Goal: Task Accomplishment & Management: Complete application form

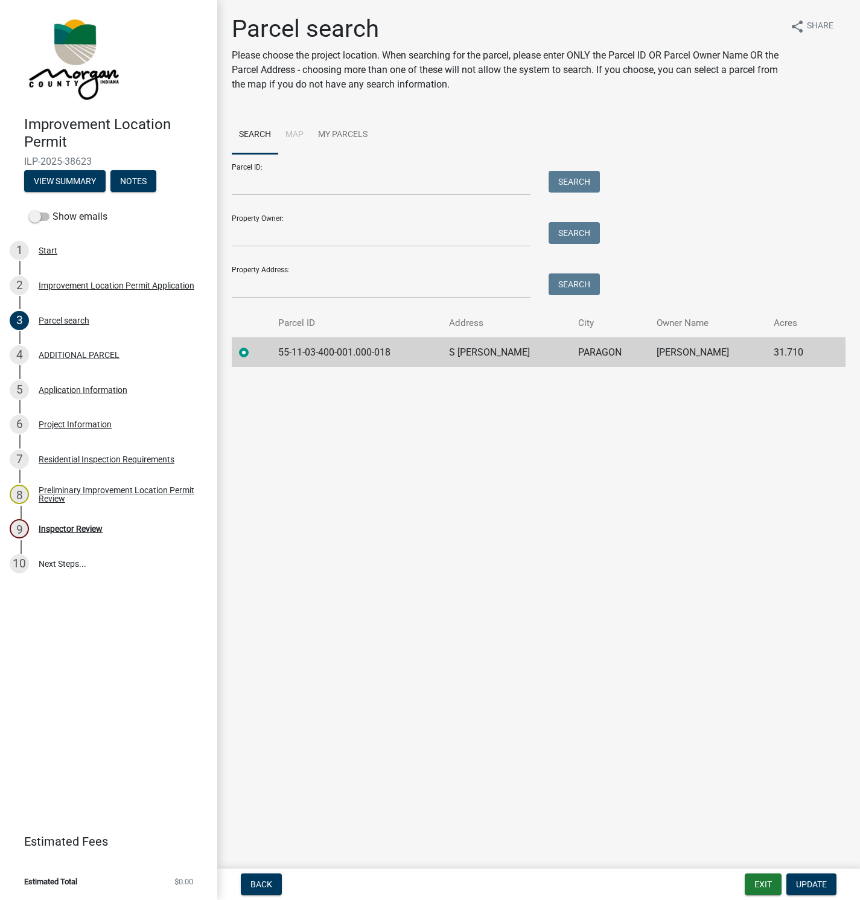
click at [350, 496] on main "Parcel search Please choose the project location. When searching for the parcel…" at bounding box center [538, 432] width 643 height 864
click at [66, 530] on div "Inspector Review" at bounding box center [71, 529] width 64 height 8
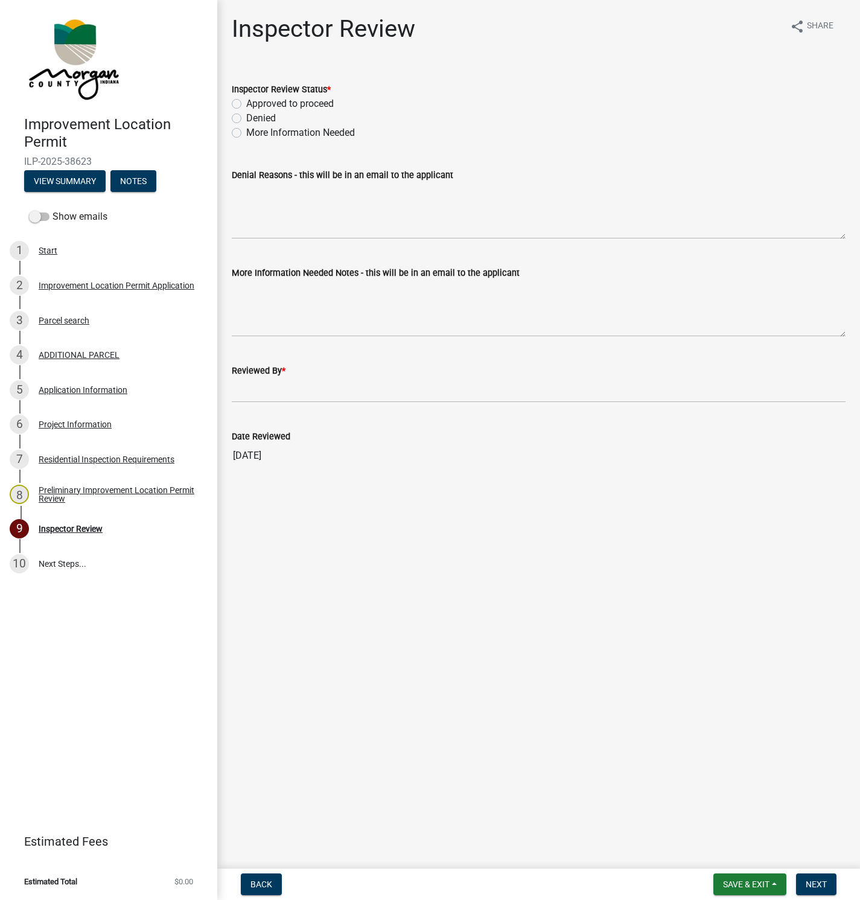
drag, startPoint x: 394, startPoint y: 566, endPoint x: 386, endPoint y: 562, distance: 8.1
click at [393, 564] on main "Inspector Review share Share Inspector Review Status * Approved to proceed Deni…" at bounding box center [538, 432] width 643 height 864
click at [71, 420] on div "Project Information" at bounding box center [75, 424] width 73 height 8
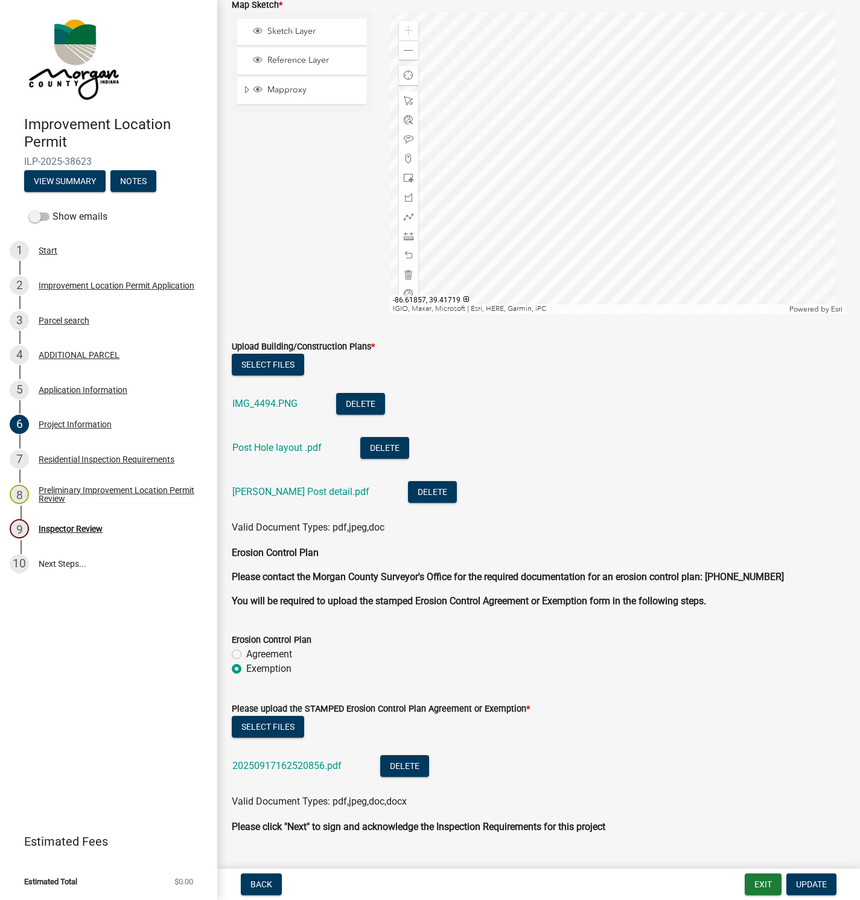
scroll to position [2770, 0]
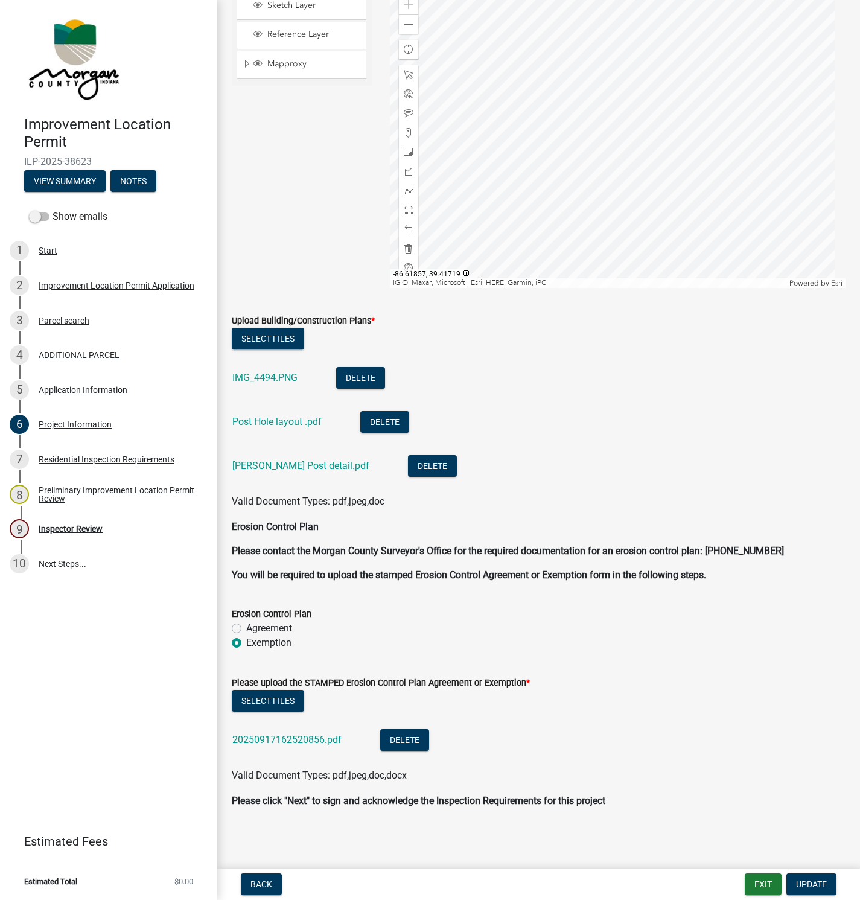
click at [248, 464] on link "[PERSON_NAME] Post detail.pdf" at bounding box center [300, 465] width 137 height 11
click at [68, 531] on div "Inspector Review" at bounding box center [71, 529] width 64 height 8
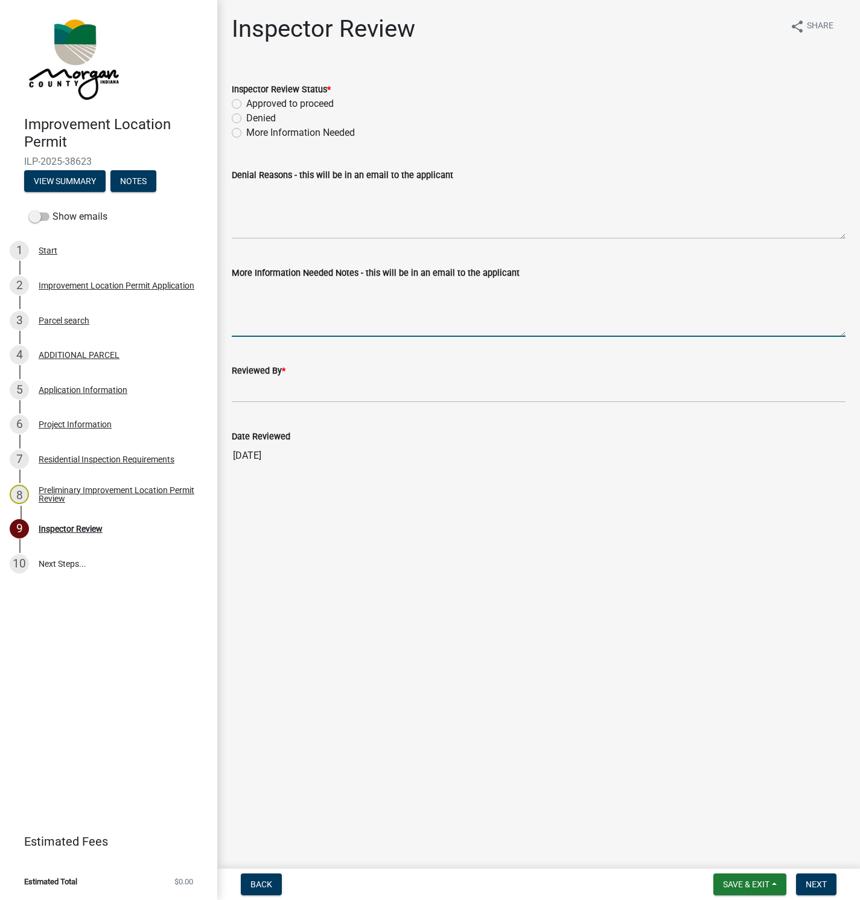
click at [243, 295] on textarea "More Information Needed Notes - this will be in an email to the applicant" at bounding box center [539, 308] width 614 height 57
click at [430, 290] on textarea "Please note: Posts require uplift blocks on two sides." at bounding box center [539, 308] width 614 height 57
type textarea "Please note: Posts require uplift blocks on two opposite sides."
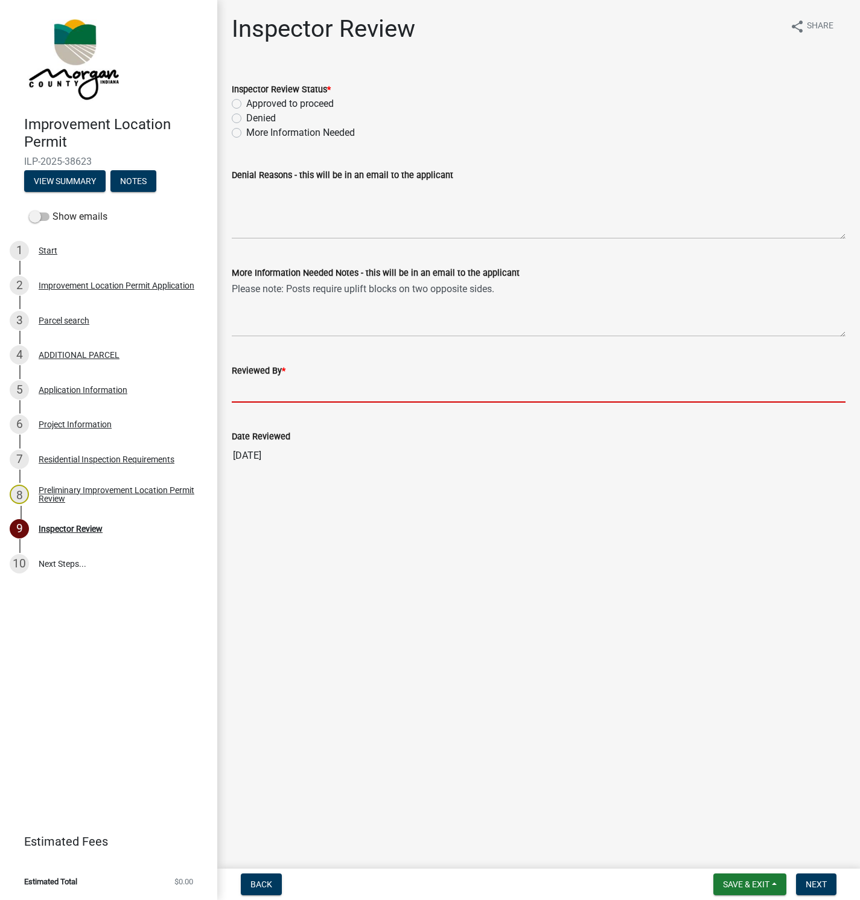
click at [294, 386] on input "Reviewed By *" at bounding box center [539, 390] width 614 height 25
type input "[PERSON_NAME]"
click at [246, 105] on label "Approved to proceed" at bounding box center [290, 104] width 88 height 14
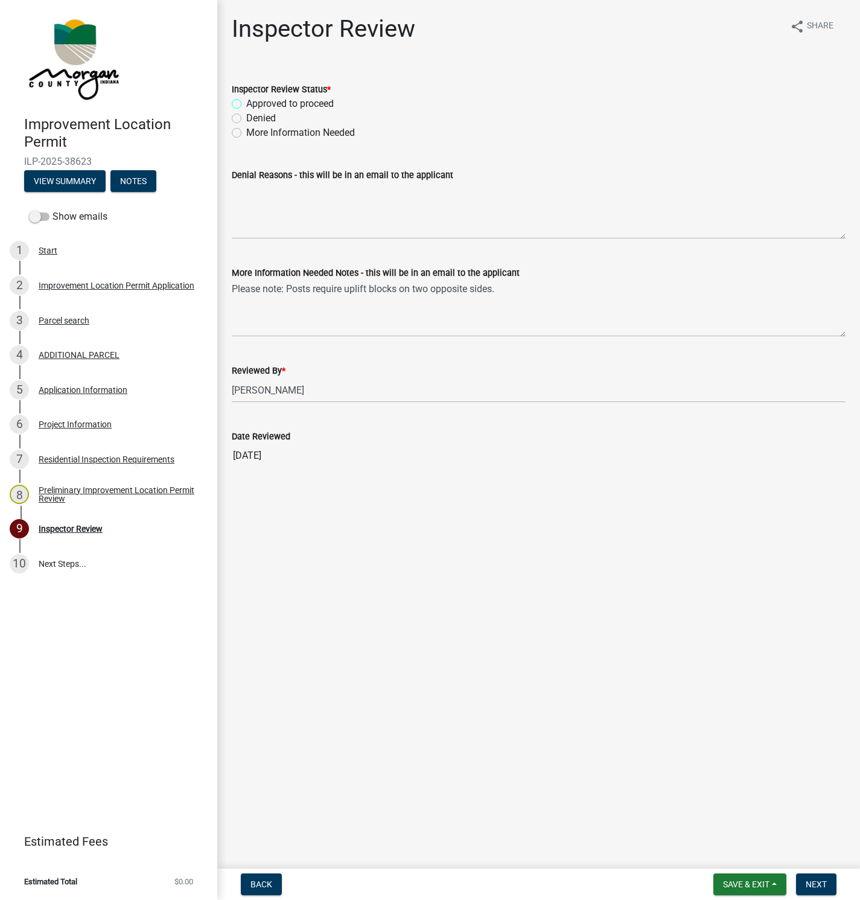
click at [246, 104] on input "Approved to proceed" at bounding box center [250, 101] width 8 height 8
radio input "true"
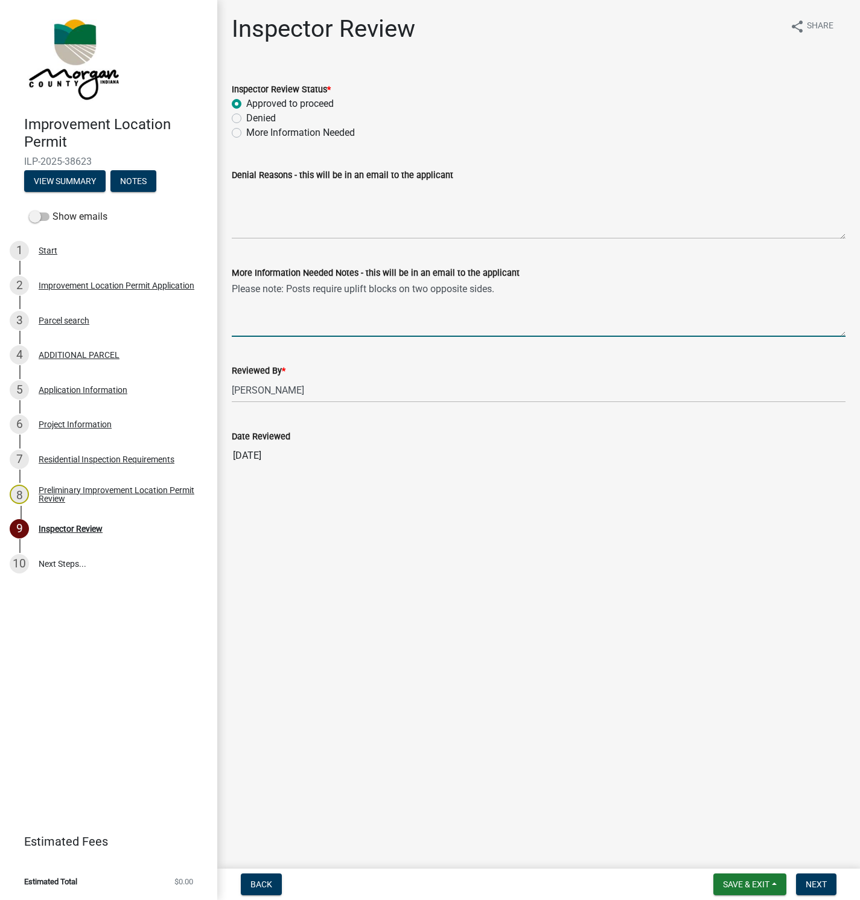
click at [468, 288] on textarea "Please note: Posts require uplift blocks on two opposite sides." at bounding box center [539, 308] width 614 height 57
click at [536, 295] on textarea "Please note: Posts require uplift blocks on two opposing sides." at bounding box center [539, 308] width 614 height 57
type textarea "Please note: Posts require uplift blocks on two opposing sides."
click at [815, 883] on span "Next" at bounding box center [816, 885] width 21 height 10
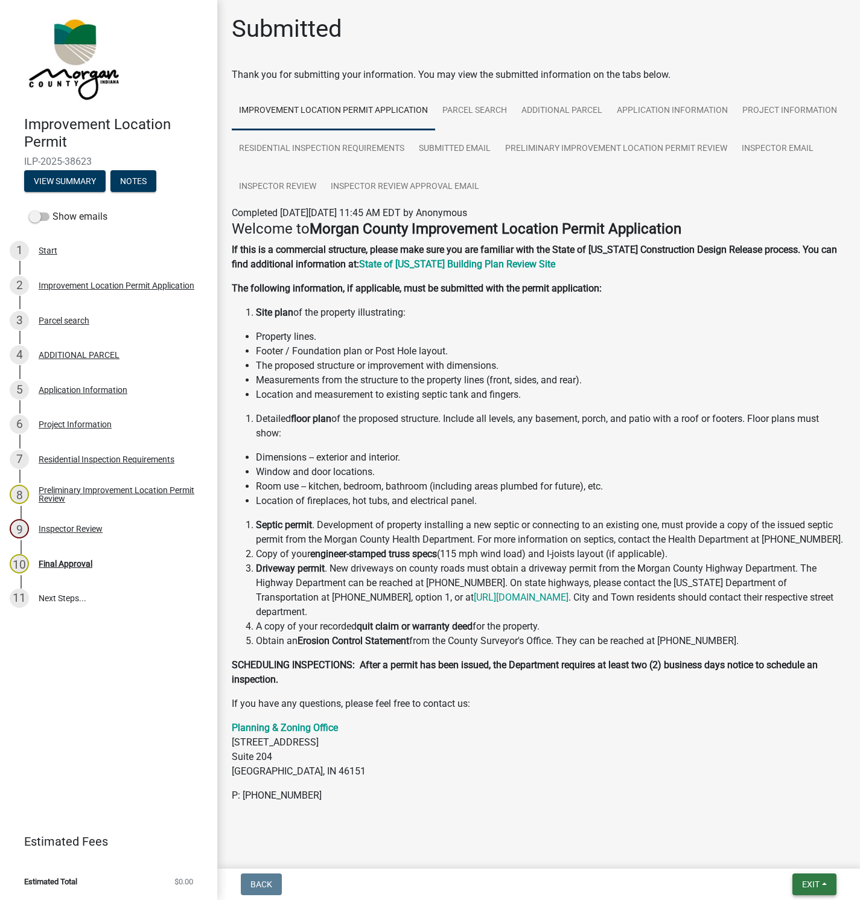
click at [808, 889] on button "Exit" at bounding box center [815, 885] width 44 height 22
click at [772, 851] on button "Save & Exit" at bounding box center [788, 853] width 97 height 29
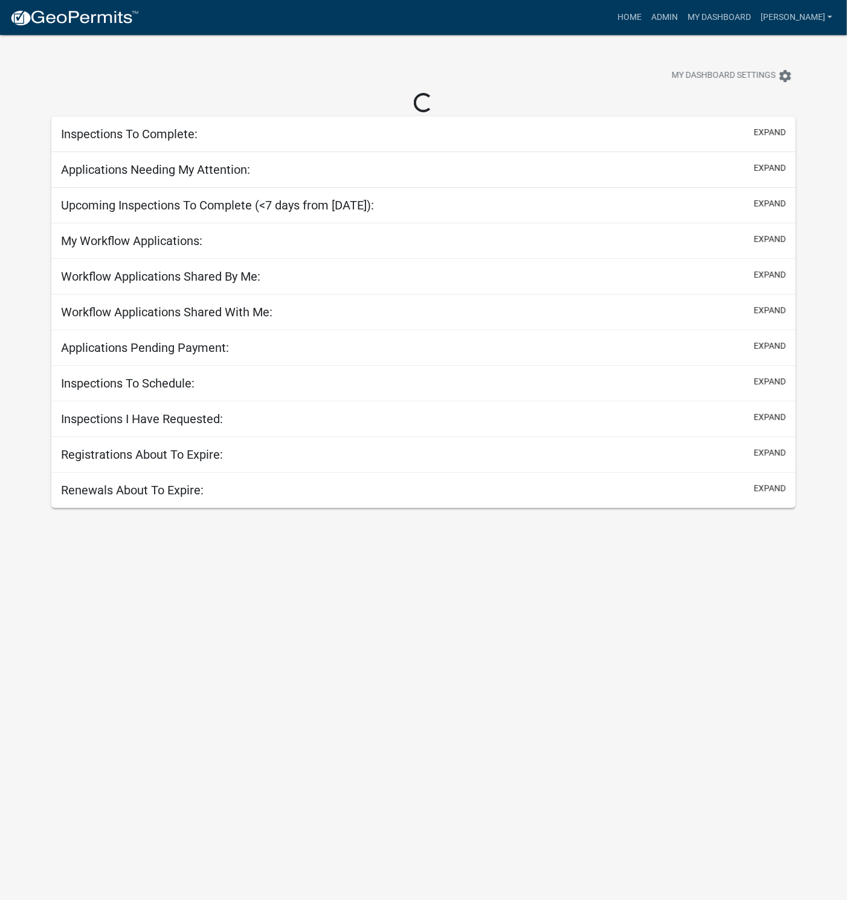
select select "1: 25"
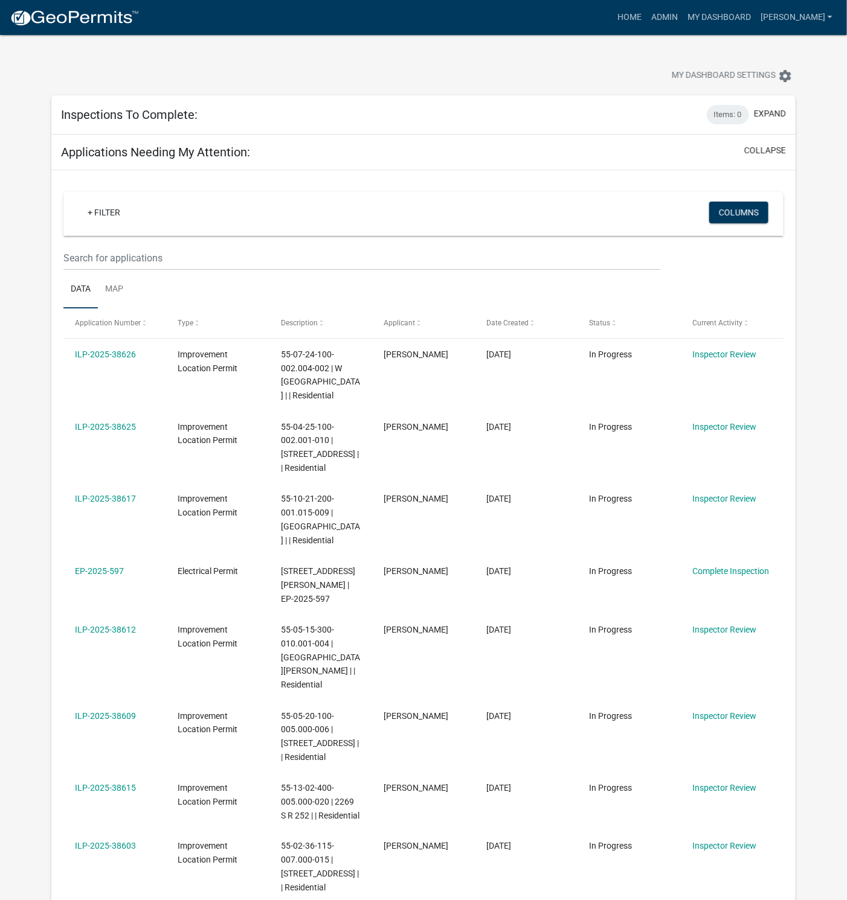
click at [114, 430] on link "ILP-2025-38625" at bounding box center [105, 427] width 61 height 10
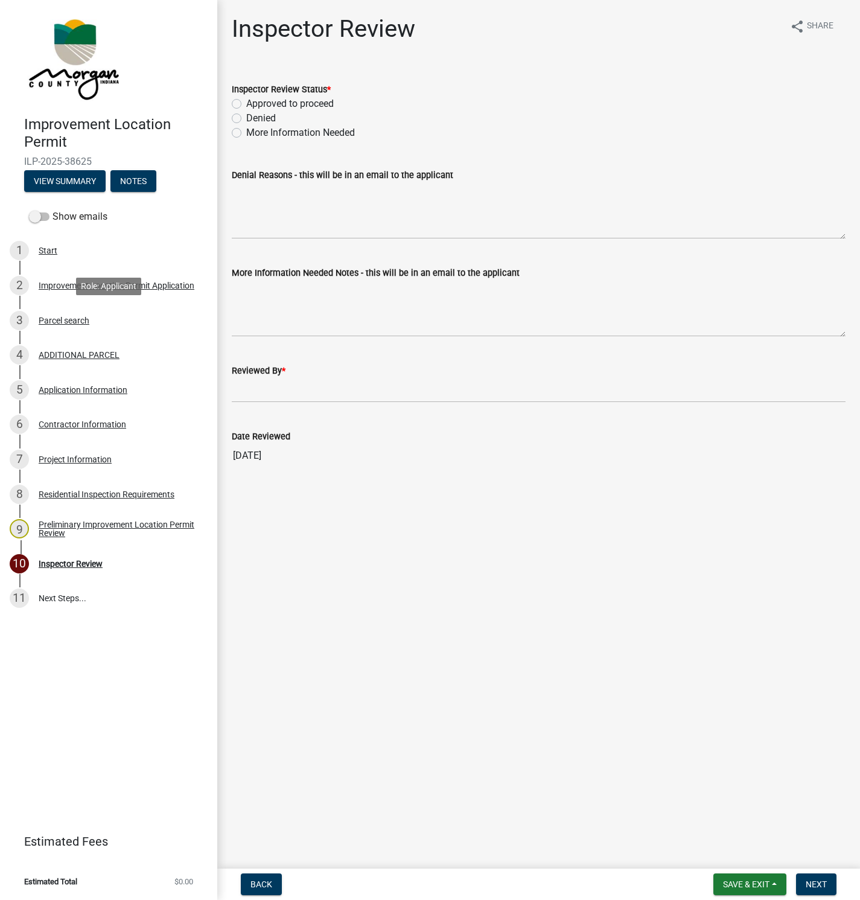
click at [64, 321] on div "Parcel search" at bounding box center [64, 320] width 51 height 8
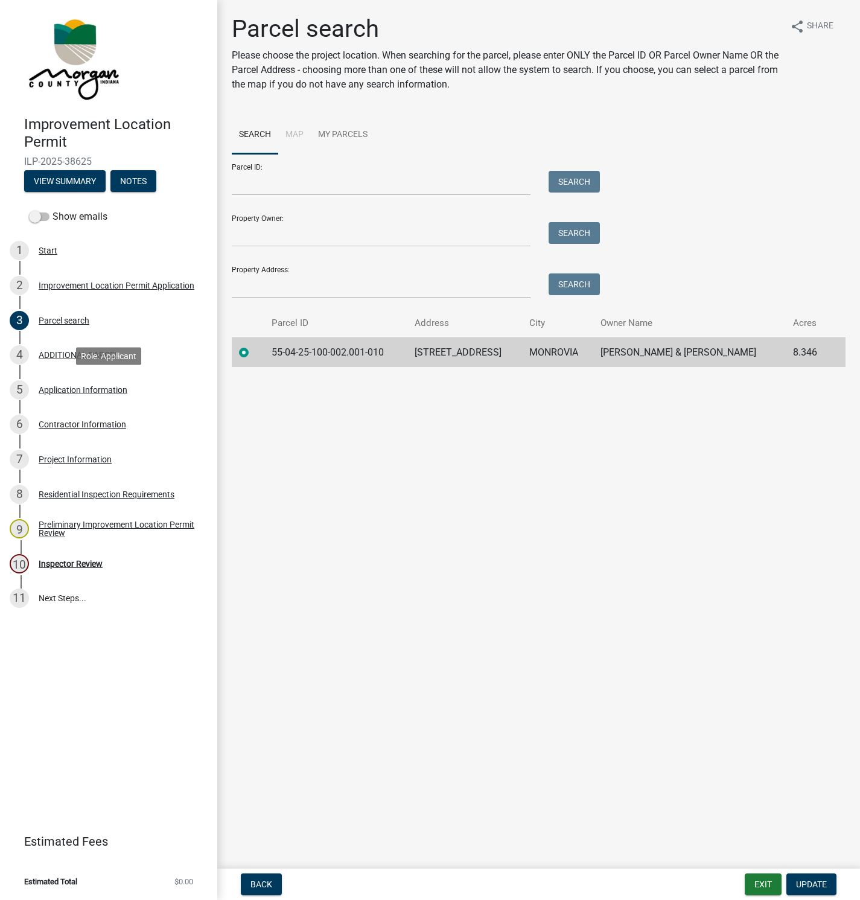
click at [56, 393] on div "Application Information" at bounding box center [83, 390] width 89 height 8
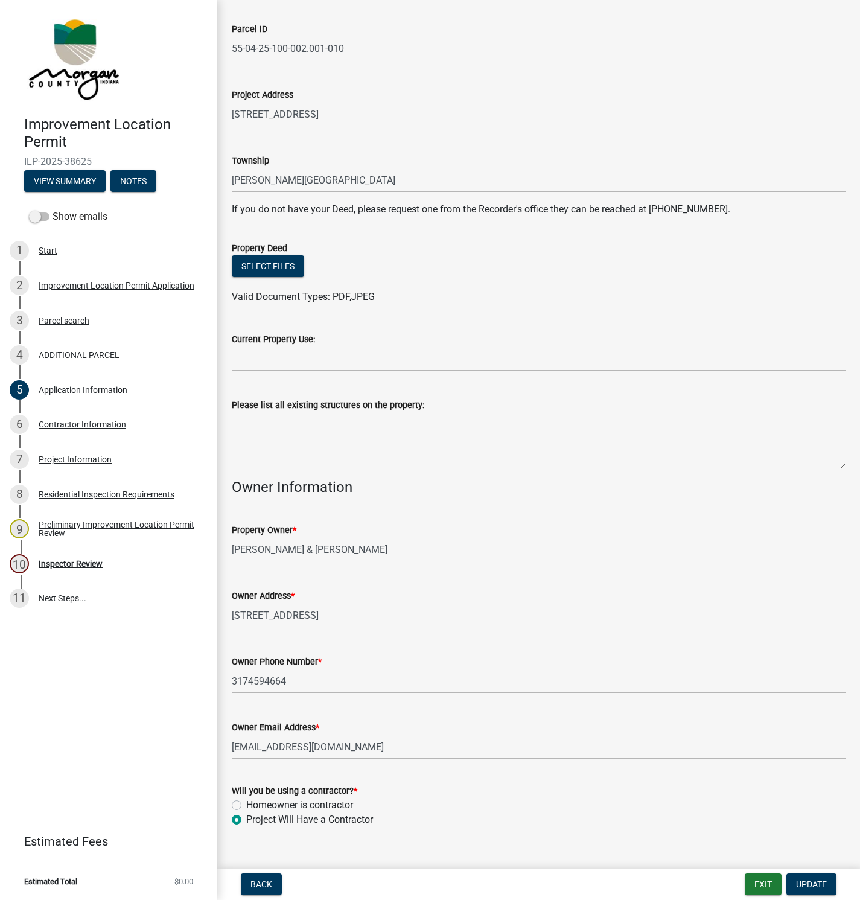
scroll to position [129, 0]
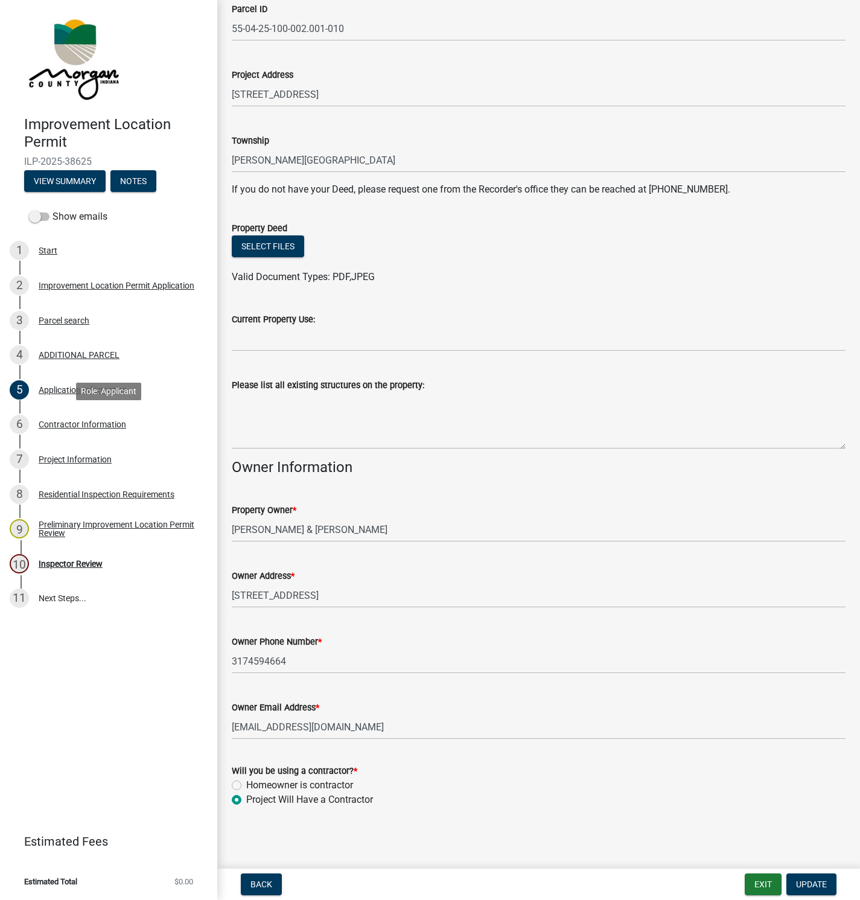
click at [63, 426] on div "Contractor Information" at bounding box center [83, 424] width 88 height 8
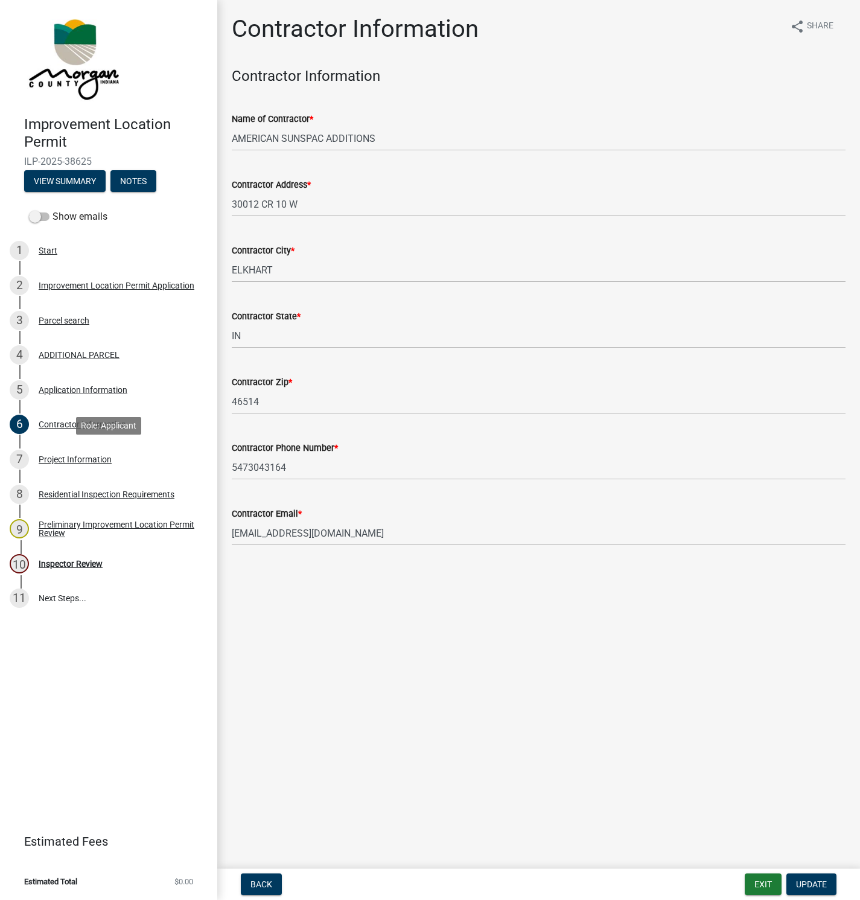
click at [68, 460] on div "Project Information" at bounding box center [75, 459] width 73 height 8
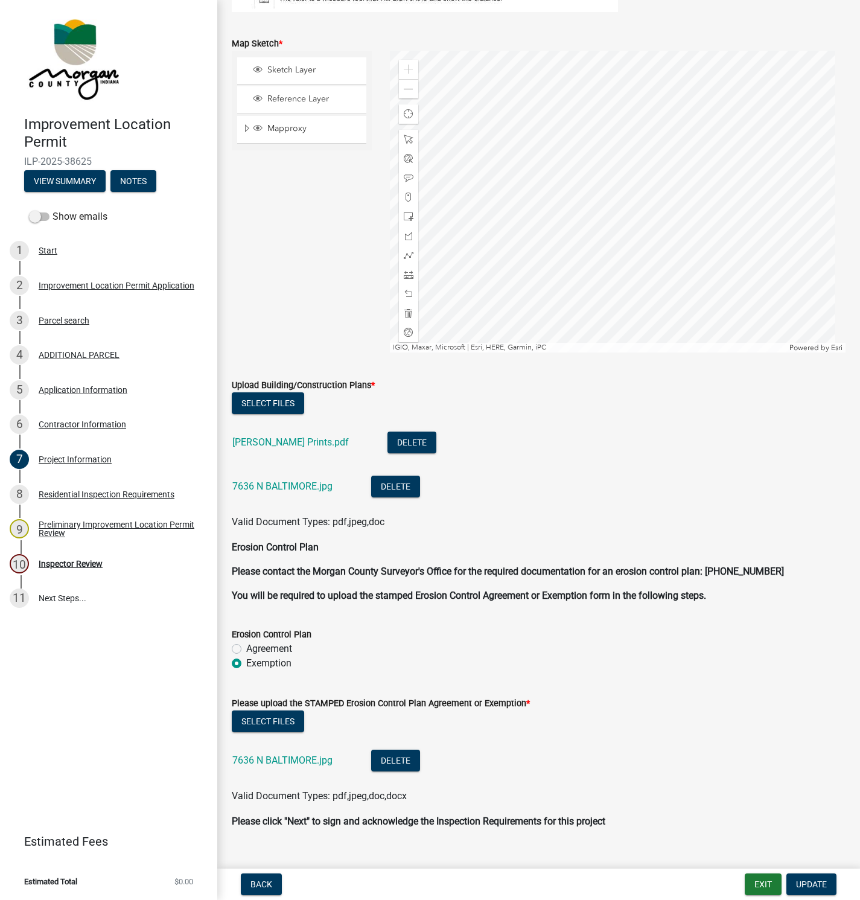
scroll to position [2261, 0]
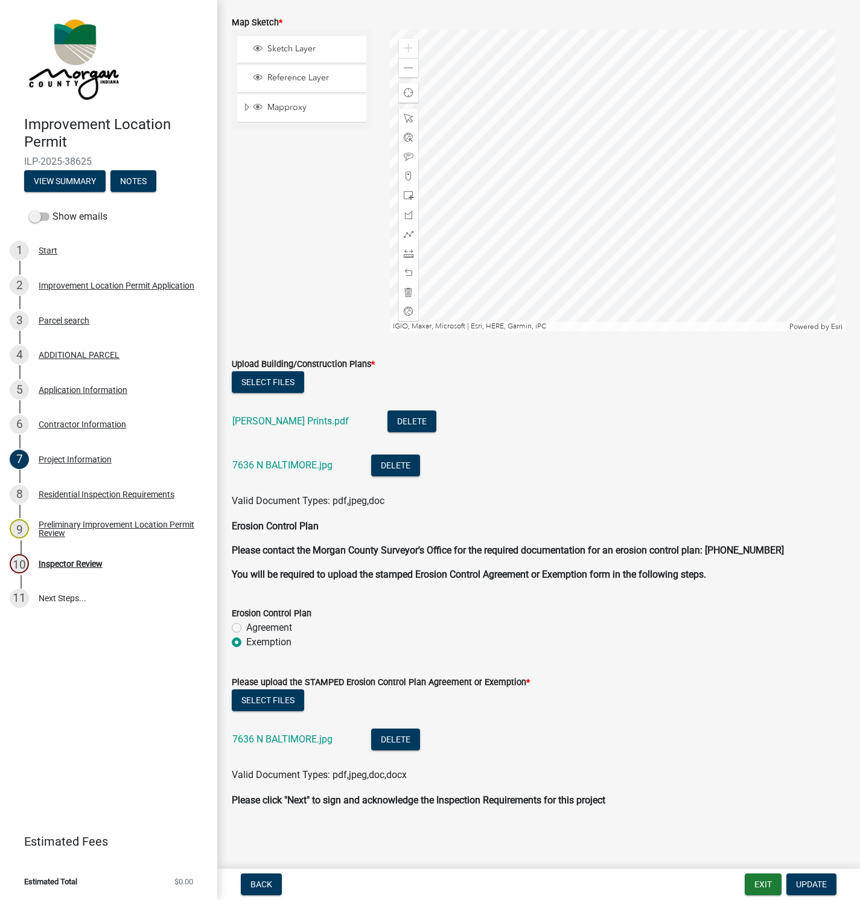
click at [283, 420] on link "[PERSON_NAME] Prints.pdf" at bounding box center [290, 420] width 117 height 11
